Goal: Task Accomplishment & Management: Use online tool/utility

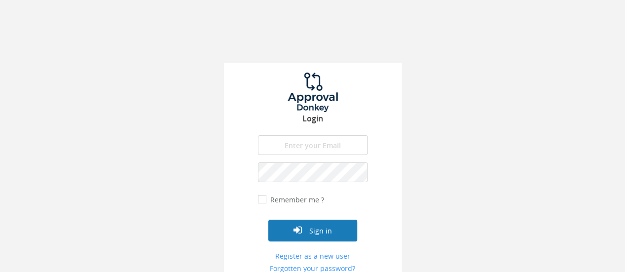
type input "[EMAIL_ADDRESS][DOMAIN_NAME]"
click at [321, 226] on button "Sign in" at bounding box center [312, 231] width 89 height 22
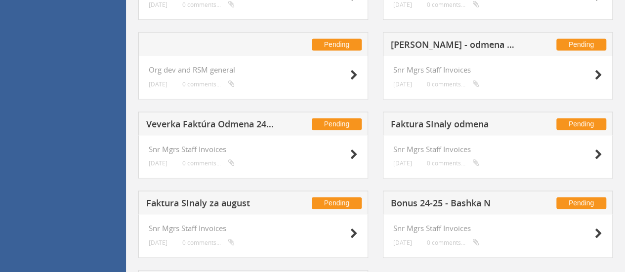
scroll to position [682, 0]
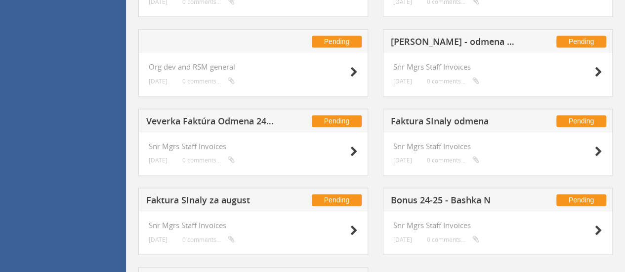
click at [213, 121] on h5 "Veverka Faktúra Odmena 24/25" at bounding box center [210, 123] width 128 height 12
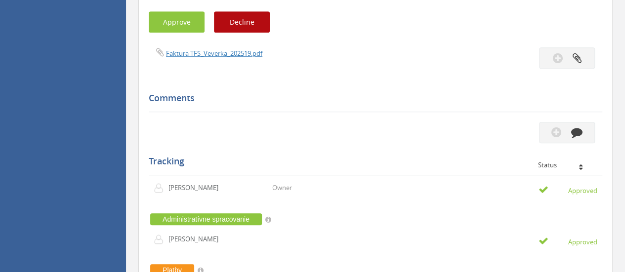
scroll to position [399, 0]
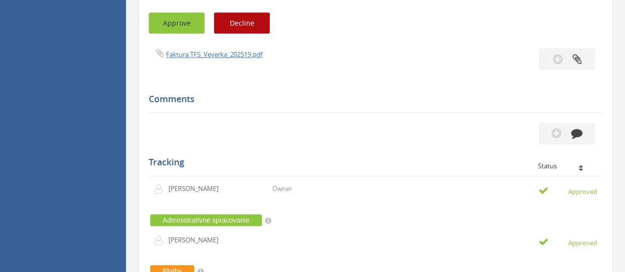
click at [170, 29] on button "Approve" at bounding box center [177, 22] width 56 height 21
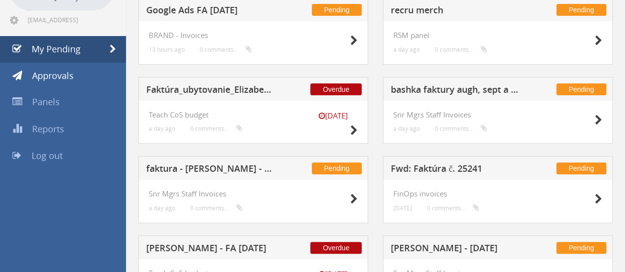
scroll to position [44, 0]
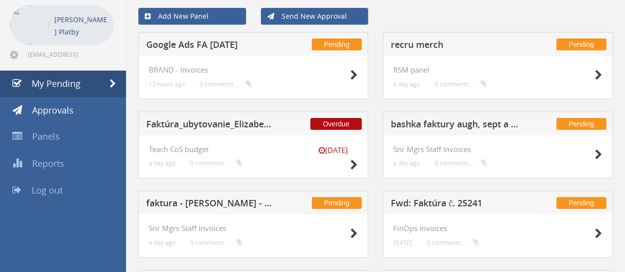
click at [209, 50] on h5 "Google Ads FA [DATE]" at bounding box center [210, 46] width 128 height 12
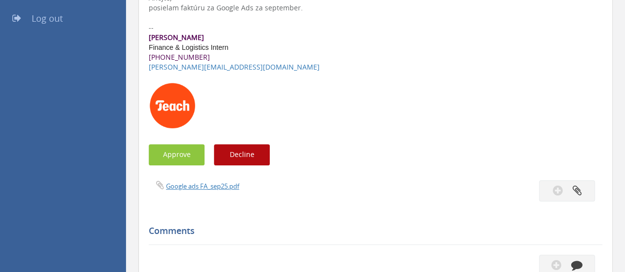
scroll to position [224, 0]
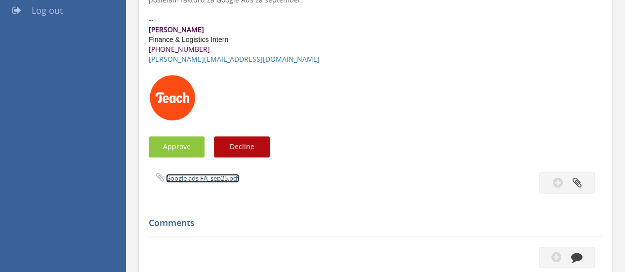
click at [194, 178] on link "Google ads FA_sep25.pdf" at bounding box center [202, 178] width 73 height 9
click at [186, 150] on button "Approve" at bounding box center [177, 146] width 56 height 21
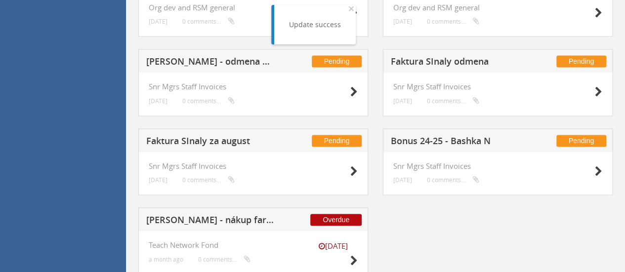
scroll to position [694, 0]
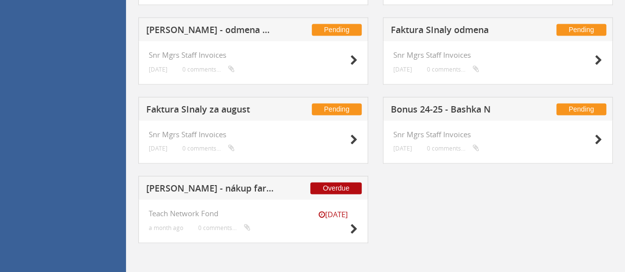
click at [237, 109] on h5 "Faktura SInaly za august" at bounding box center [210, 111] width 128 height 12
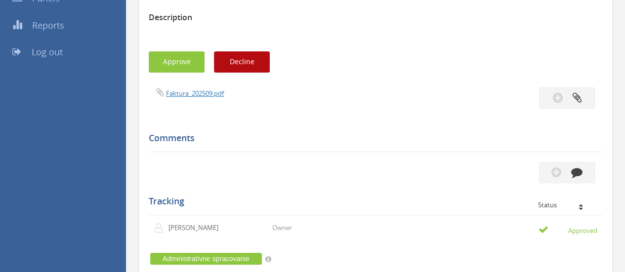
scroll to position [172, 0]
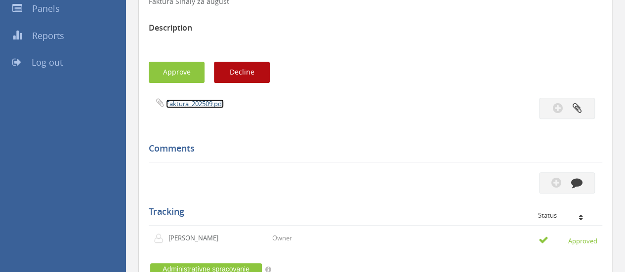
click at [198, 102] on link "Faktura_202509.pdf" at bounding box center [195, 103] width 58 height 9
click at [176, 74] on button "Approve" at bounding box center [177, 72] width 56 height 21
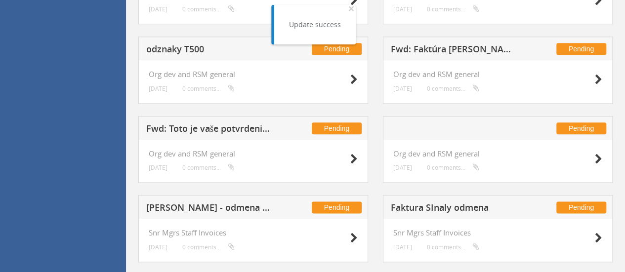
scroll to position [592, 0]
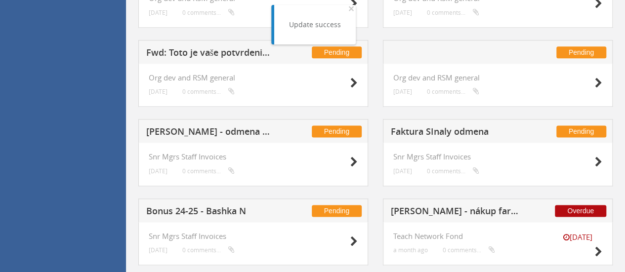
click at [431, 132] on h5 "Faktura SInaly odmena" at bounding box center [455, 133] width 128 height 12
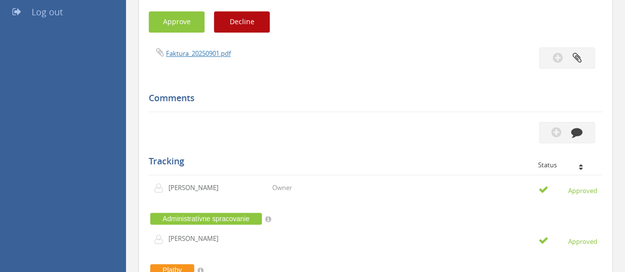
scroll to position [177, 0]
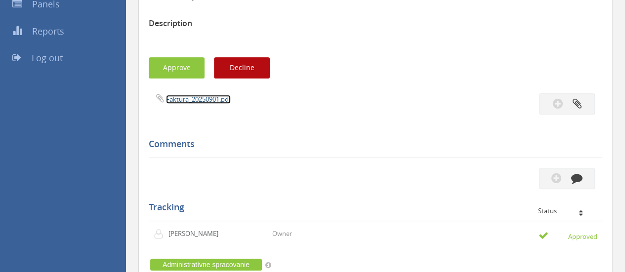
click at [194, 97] on link "Faktura_20250901.pdf" at bounding box center [198, 99] width 65 height 9
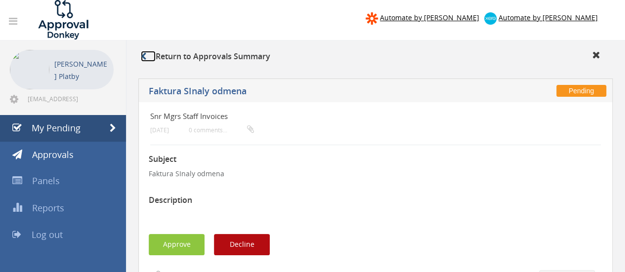
click at [144, 57] on icon at bounding box center [143, 56] width 5 height 8
click at [77, 133] on span "My Pending" at bounding box center [56, 128] width 49 height 12
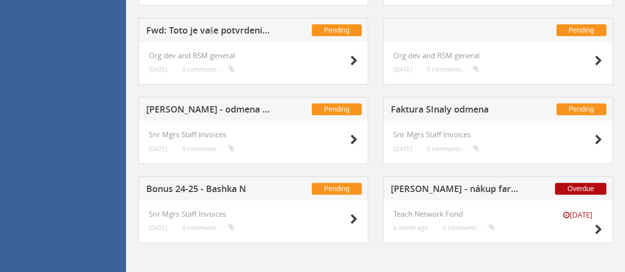
scroll to position [615, 0]
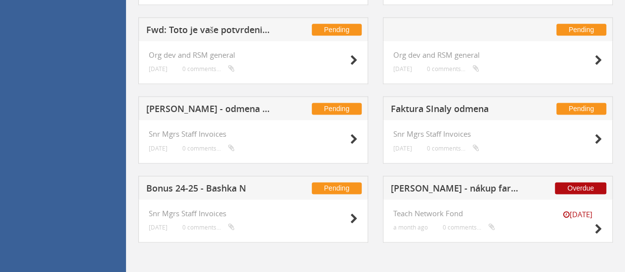
click at [231, 113] on h5 "Mironov - odmena 2024-25" at bounding box center [210, 110] width 128 height 12
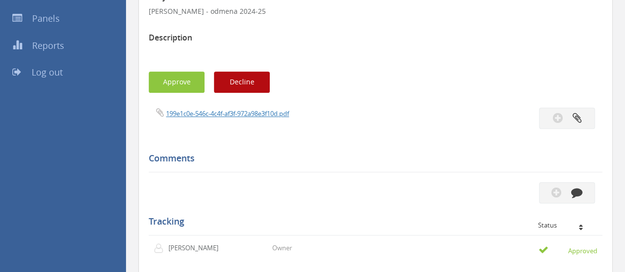
scroll to position [162, 0]
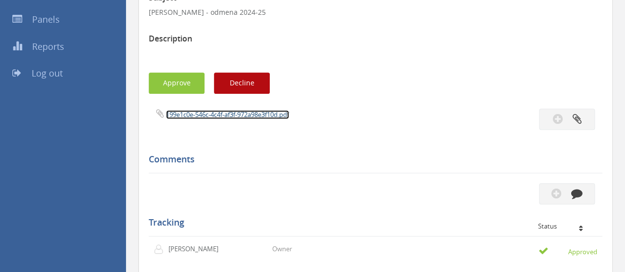
click at [217, 112] on link "199e1c0e-546c-4c4f-af3f-972a98e3f10d.pdf" at bounding box center [227, 114] width 123 height 9
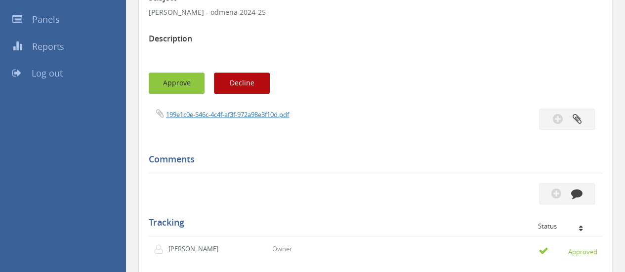
click at [171, 84] on button "Approve" at bounding box center [177, 83] width 56 height 21
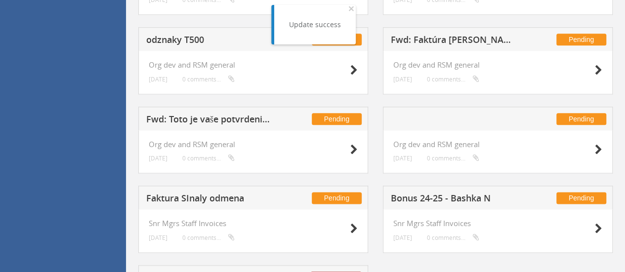
scroll to position [523, 0]
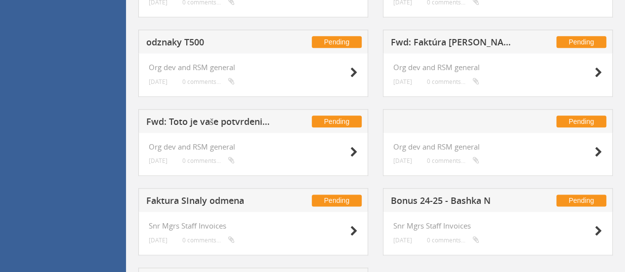
click at [446, 119] on h5 at bounding box center [455, 123] width 128 height 12
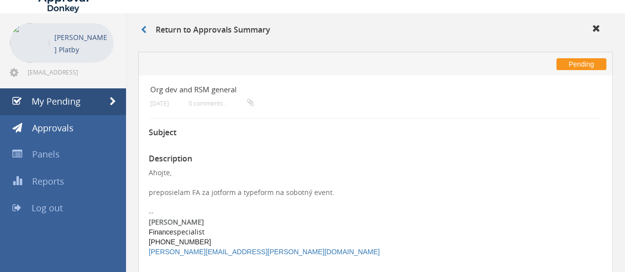
scroll to position [25, 0]
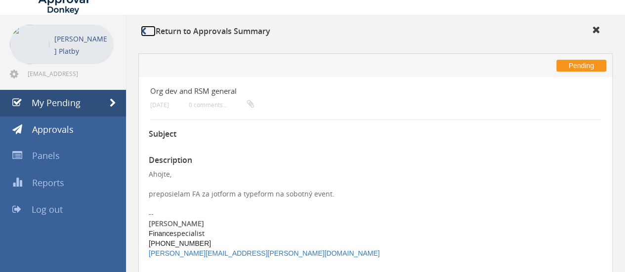
click at [143, 34] on icon at bounding box center [143, 31] width 5 height 8
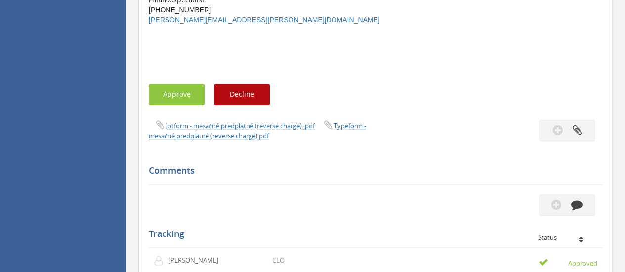
scroll to position [267, 0]
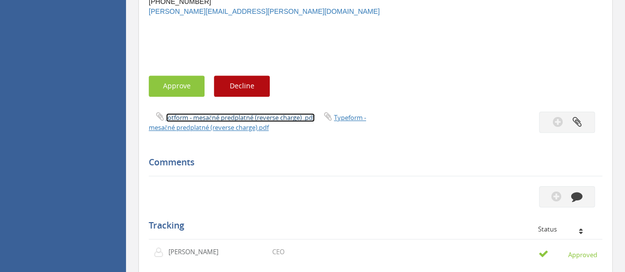
click at [189, 120] on link "Jotform - mesačné predplatné (reverse charge) .pdf" at bounding box center [240, 117] width 149 height 9
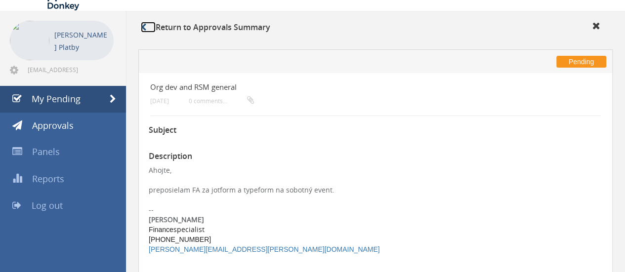
click at [145, 28] on icon at bounding box center [143, 27] width 5 height 8
click at [145, 24] on icon at bounding box center [143, 27] width 5 height 8
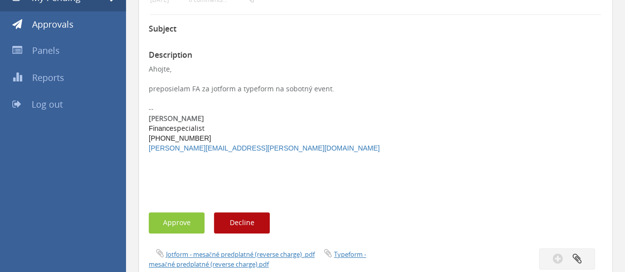
scroll to position [0, 0]
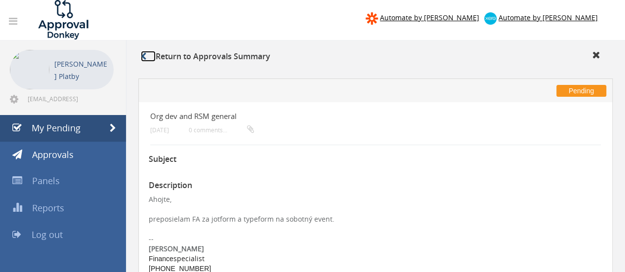
click at [148, 55] on link at bounding box center [148, 56] width 15 height 11
click at [146, 57] on icon at bounding box center [143, 56] width 5 height 8
click at [61, 128] on span "My Pending" at bounding box center [56, 128] width 49 height 12
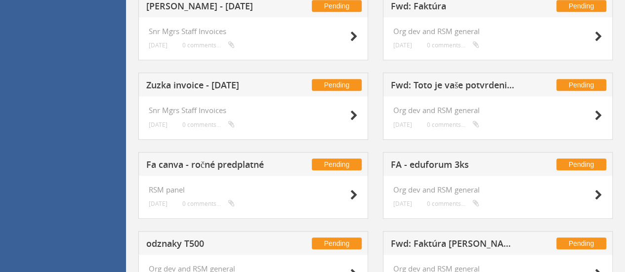
scroll to position [325, 0]
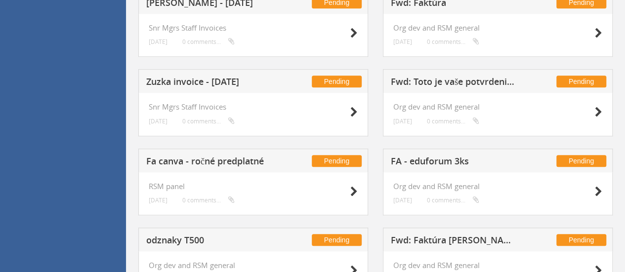
click at [430, 157] on h5 "FA - eduforum 3ks" at bounding box center [455, 163] width 128 height 12
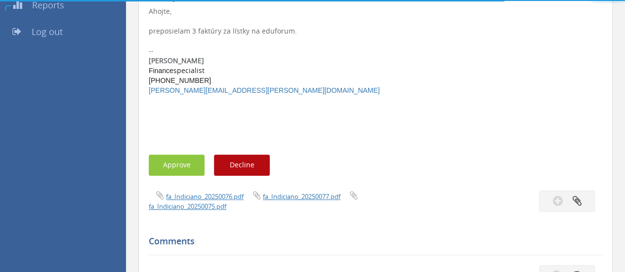
scroll to position [325, 0]
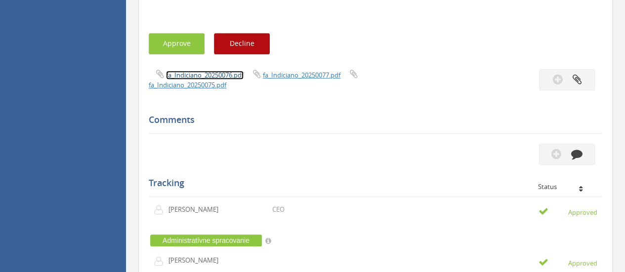
click at [212, 76] on link "fa_Indiciano_20250076.pdf" at bounding box center [205, 75] width 78 height 9
click at [172, 41] on button "Approve" at bounding box center [177, 43] width 56 height 21
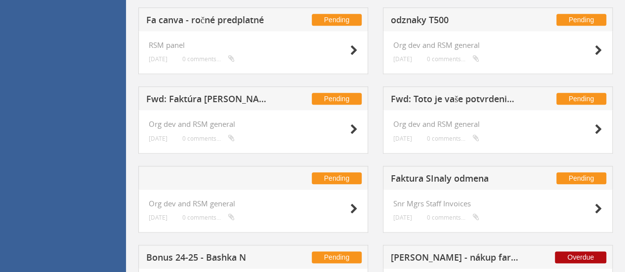
scroll to position [461, 0]
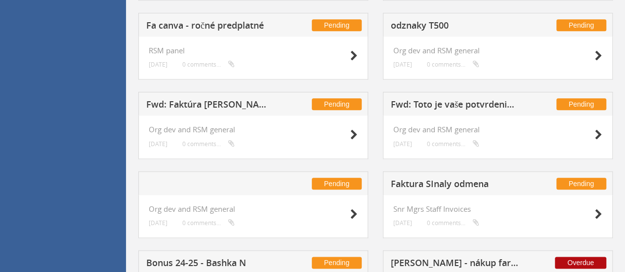
click at [226, 101] on h5 "Fwd: Faktúra p. Veverka" at bounding box center [210, 106] width 128 height 12
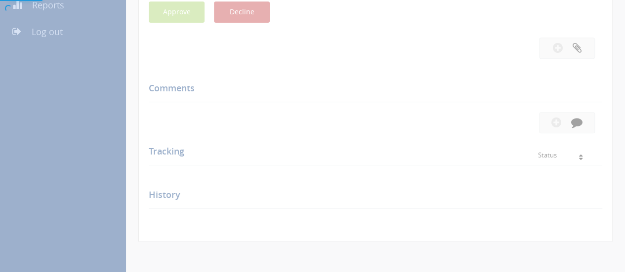
scroll to position [461, 0]
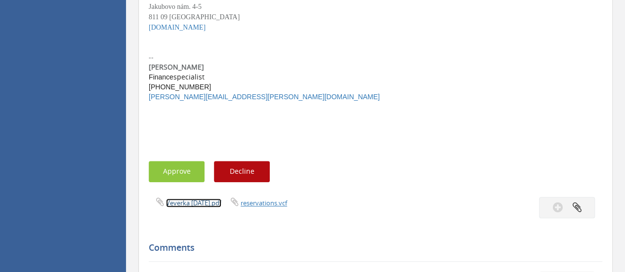
click at [210, 204] on link "Veverka 23sept2025.pdf" at bounding box center [193, 203] width 55 height 9
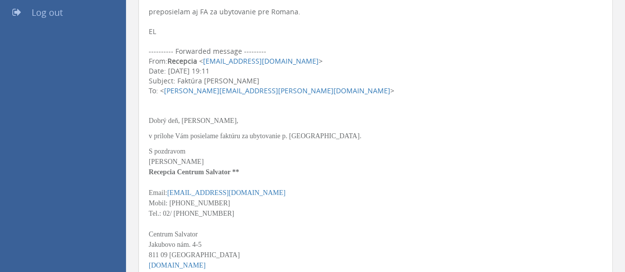
scroll to position [66, 0]
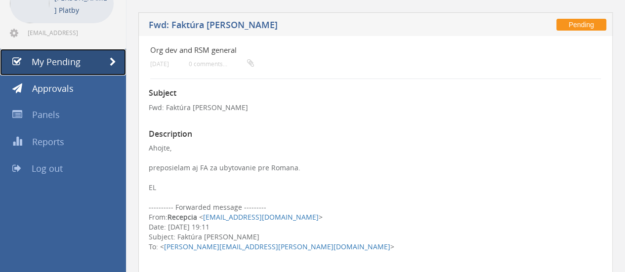
click at [47, 65] on span "My Pending" at bounding box center [56, 62] width 49 height 12
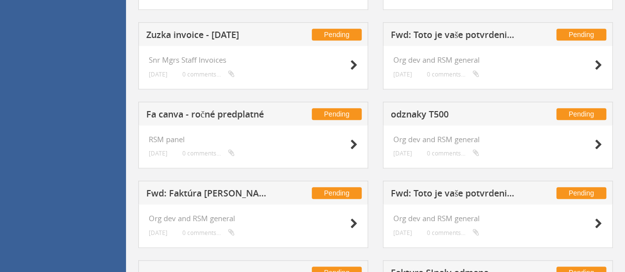
scroll to position [380, 0]
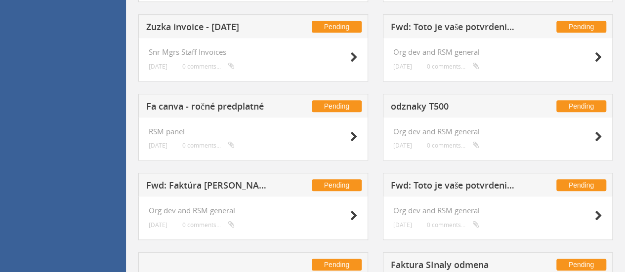
click at [461, 188] on h5 "Fwd: Toto je vaše potvrdenie o zaplatení" at bounding box center [455, 187] width 128 height 12
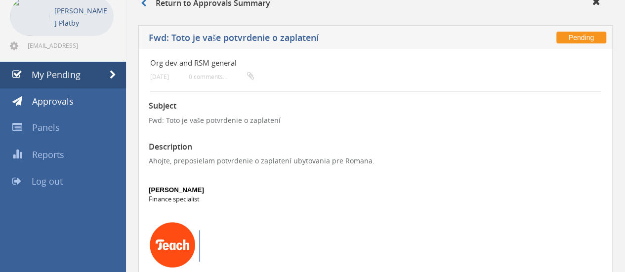
scroll to position [51, 0]
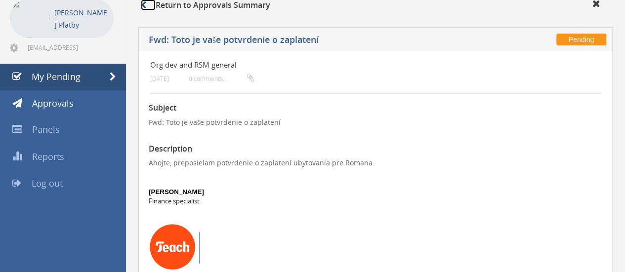
click at [147, 9] on link at bounding box center [148, 5] width 15 height 11
click at [67, 78] on span "My Pending" at bounding box center [56, 77] width 49 height 12
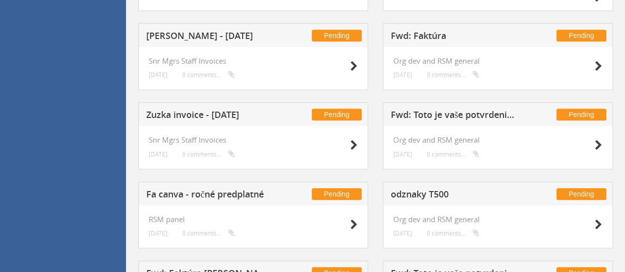
scroll to position [290, 0]
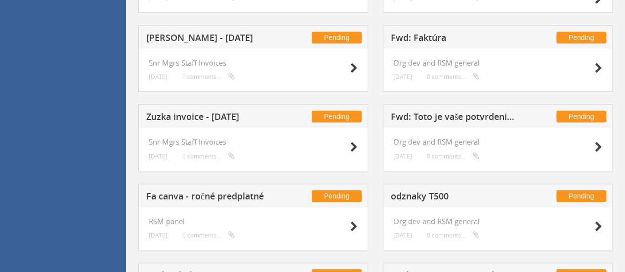
click at [431, 198] on h5 "odznaky T500" at bounding box center [455, 198] width 128 height 12
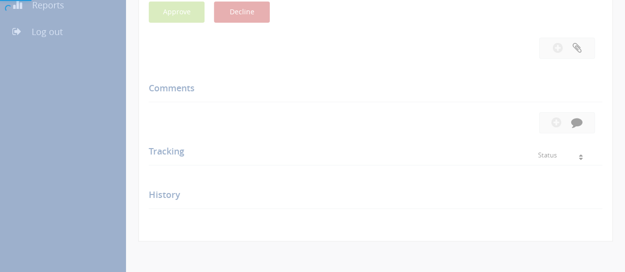
scroll to position [290, 0]
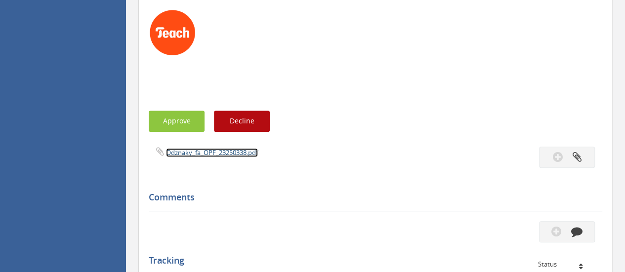
click at [191, 153] on link "Odznaky_fa_OPF_23250338.pdf" at bounding box center [212, 152] width 92 height 9
click at [172, 125] on button "Approve" at bounding box center [177, 121] width 56 height 21
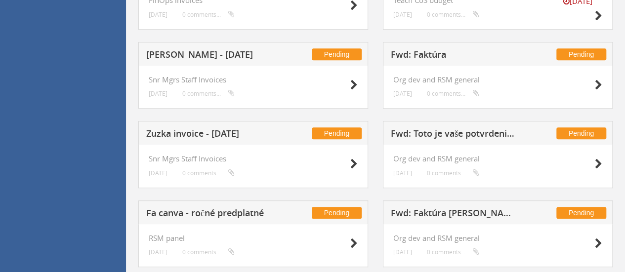
scroll to position [258, 0]
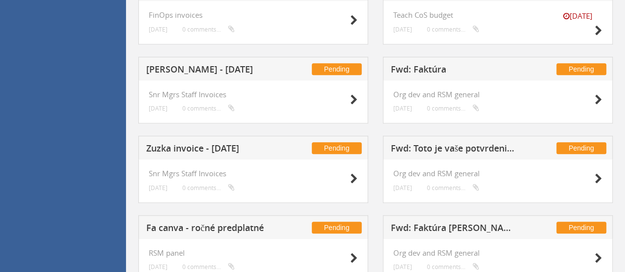
click at [236, 230] on h5 "Fa canva - ročné predplatné" at bounding box center [210, 229] width 128 height 12
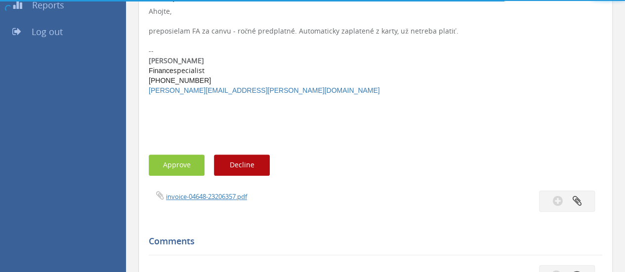
scroll to position [258, 0]
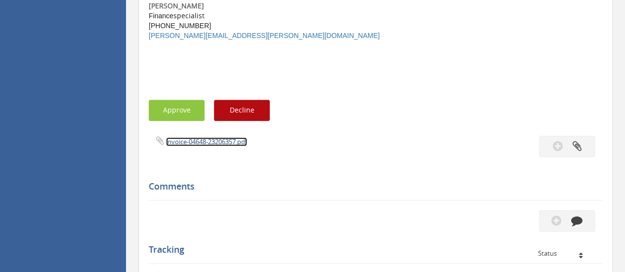
click at [218, 144] on link "invoice-04648-23206357.pdf" at bounding box center [206, 141] width 81 height 9
click at [167, 112] on button "Approve" at bounding box center [177, 110] width 56 height 21
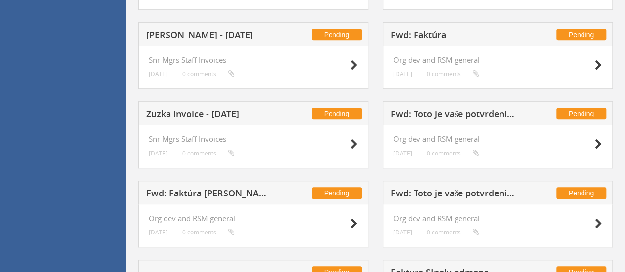
scroll to position [289, 0]
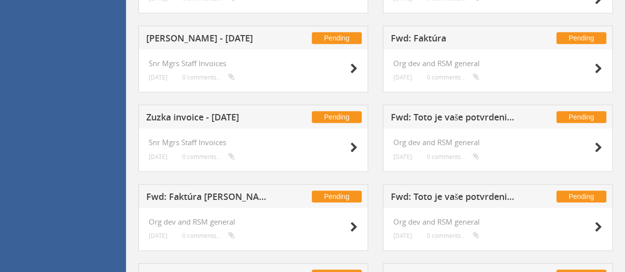
click at [469, 197] on h5 "Fwd: Toto je vaše potvrdenie o zaplatení" at bounding box center [455, 198] width 128 height 12
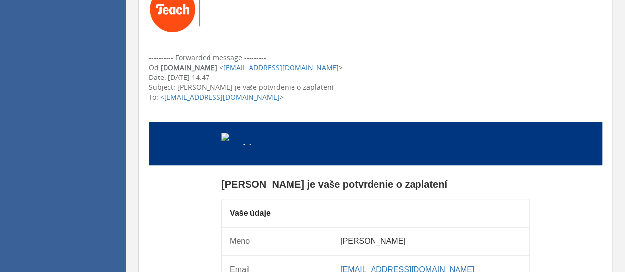
scroll to position [51, 0]
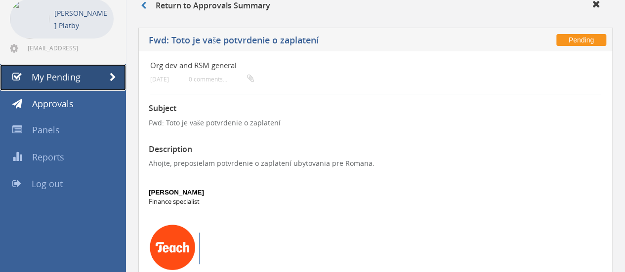
click at [79, 77] on span "My Pending" at bounding box center [56, 77] width 49 height 12
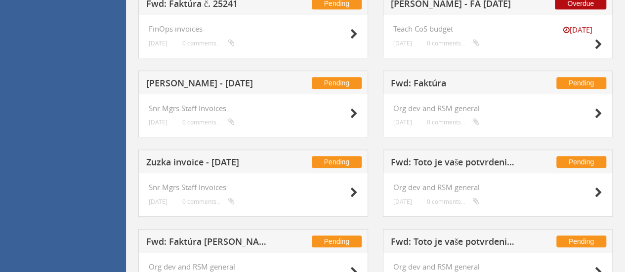
scroll to position [250, 0]
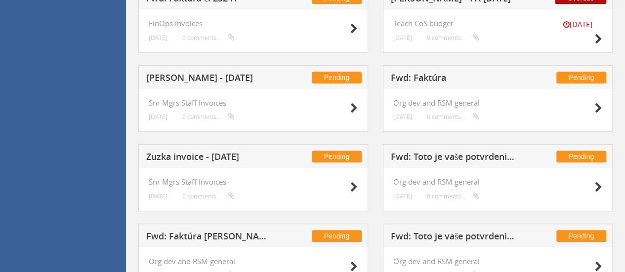
click at [245, 160] on h5 "Zuzka invoice - Sep 2025" at bounding box center [210, 158] width 128 height 12
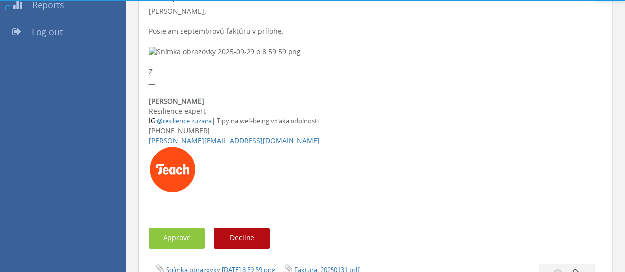
scroll to position [250, 0]
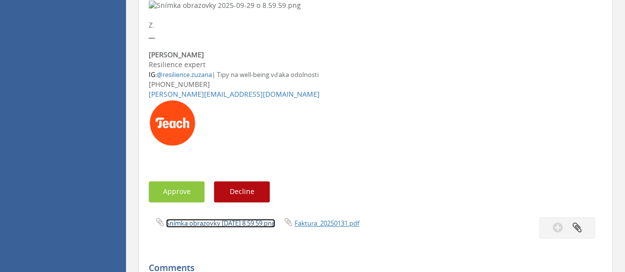
click at [209, 222] on link "Snímka obrazovky 2025-09-29 o 8.59.59.png" at bounding box center [220, 223] width 109 height 9
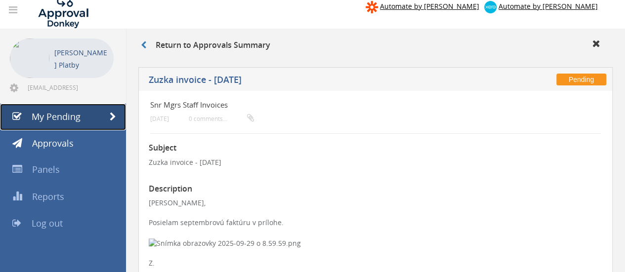
click at [51, 119] on span "My Pending" at bounding box center [56, 117] width 49 height 12
